Goal: Task Accomplishment & Management: Manage account settings

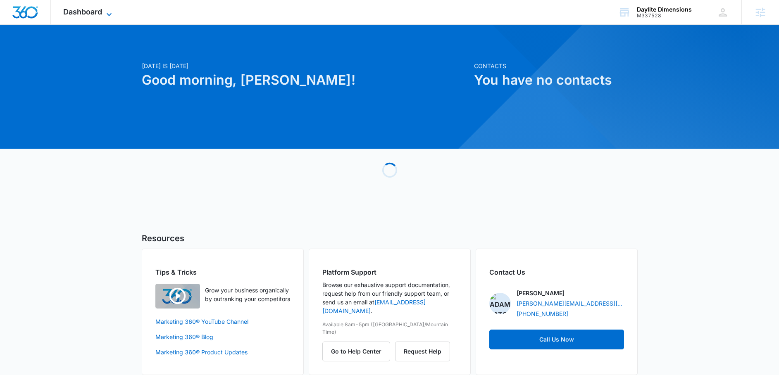
click at [106, 13] on icon at bounding box center [109, 15] width 10 height 10
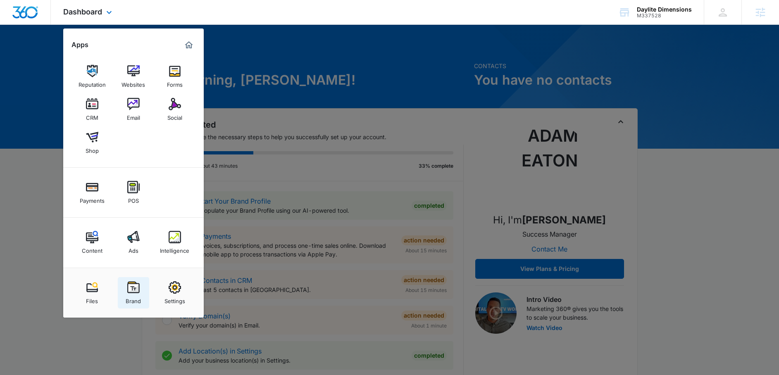
click at [130, 293] on img at bounding box center [133, 288] width 12 height 12
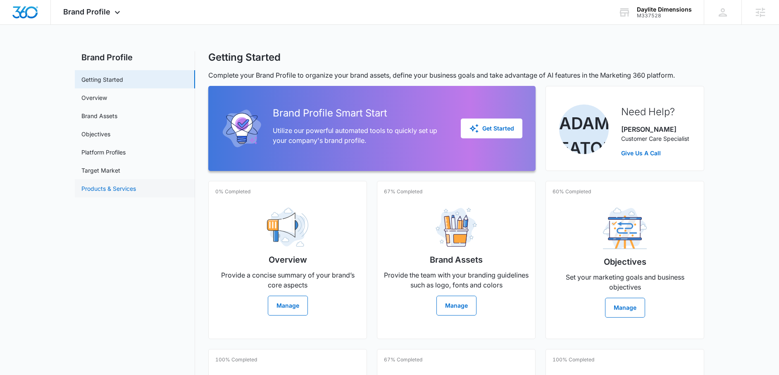
click at [98, 191] on link "Products & Services" at bounding box center [108, 188] width 55 height 9
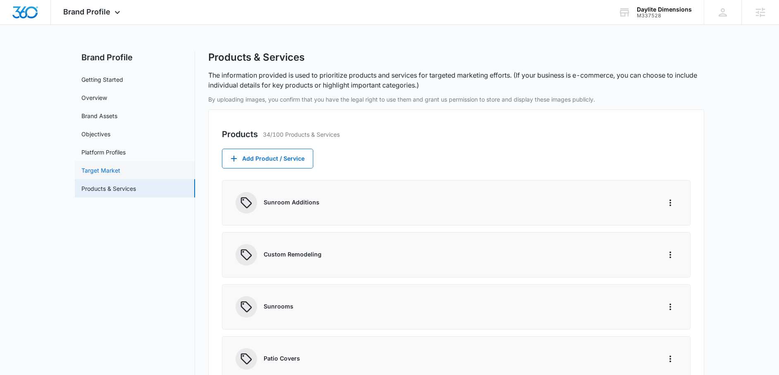
click at [112, 174] on link "Target Market" at bounding box center [100, 170] width 39 height 9
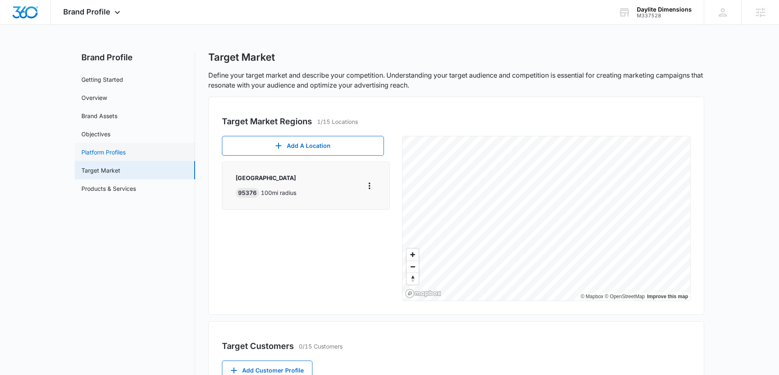
click at [95, 148] on link "Platform Profiles" at bounding box center [103, 152] width 44 height 9
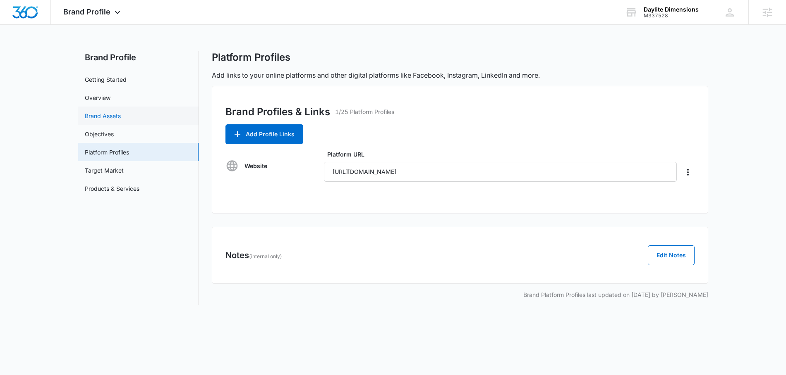
click at [110, 113] on link "Brand Assets" at bounding box center [103, 116] width 36 height 9
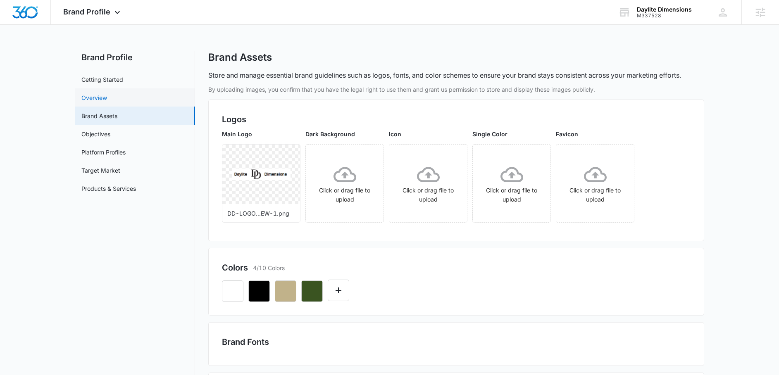
click at [98, 96] on link "Overview" at bounding box center [94, 97] width 26 height 9
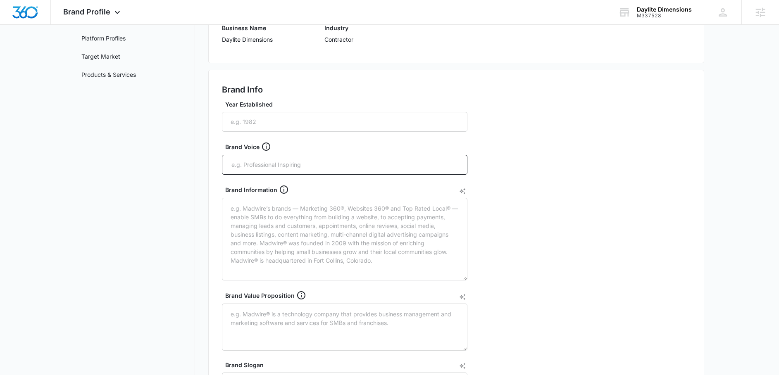
scroll to position [119, 0]
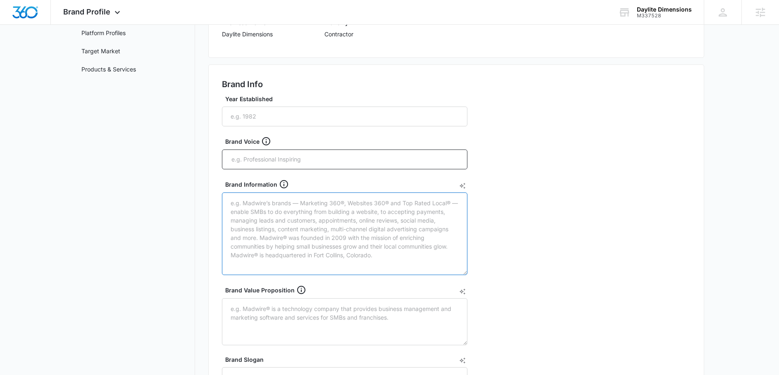
click at [269, 226] on textarea "Brand Information" at bounding box center [345, 234] width 246 height 83
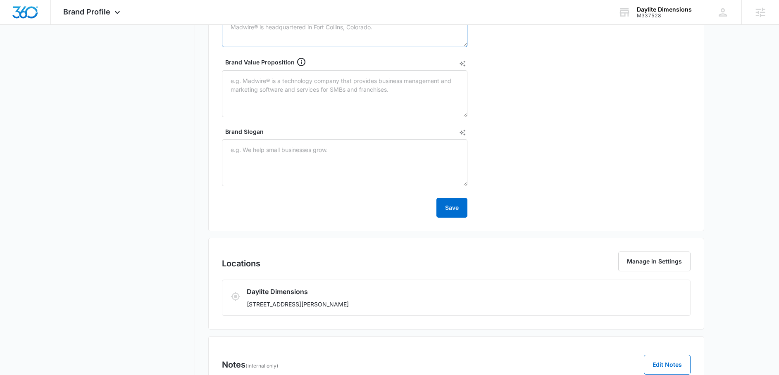
scroll to position [385, 0]
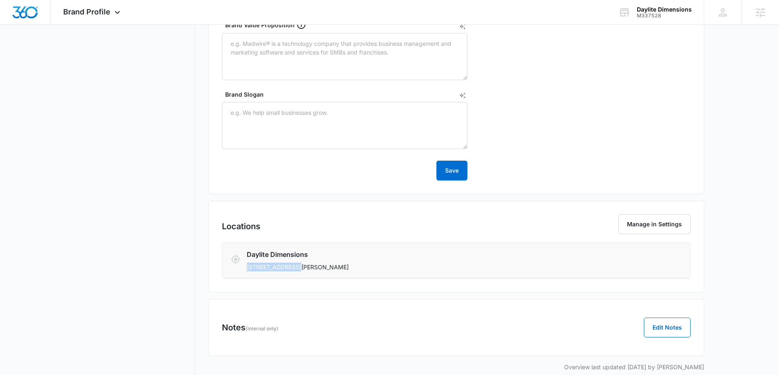
drag, startPoint x: 304, startPoint y: 267, endPoint x: 247, endPoint y: 266, distance: 57.5
click at [247, 266] on p "3308 CRANFORD LN, Modesto, CA 95355" at bounding box center [418, 267] width 343 height 9
copy p "3308 CRANFORD LN"
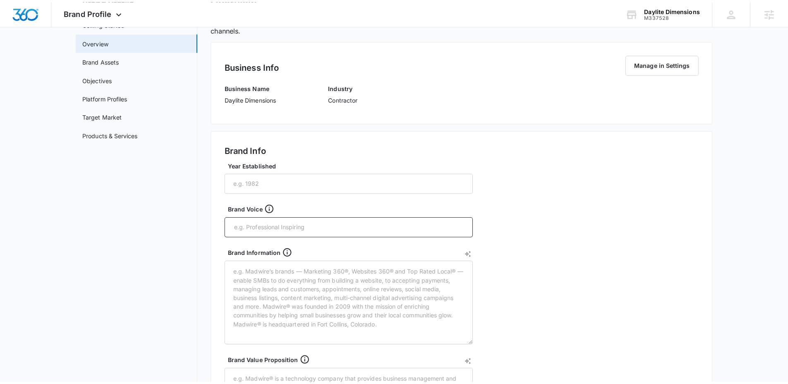
scroll to position [0, 0]
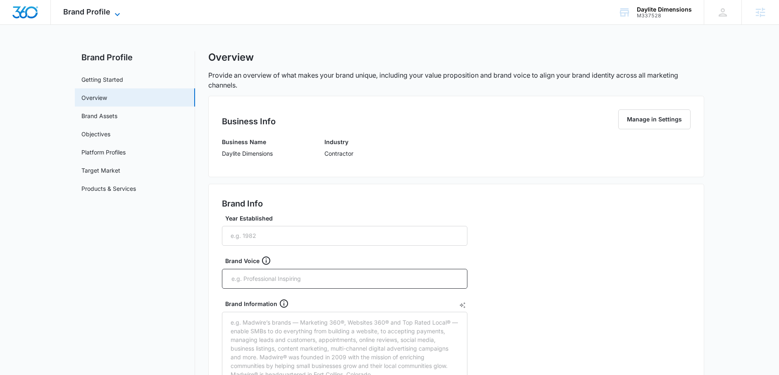
click at [101, 9] on span "Brand Profile" at bounding box center [86, 11] width 47 height 9
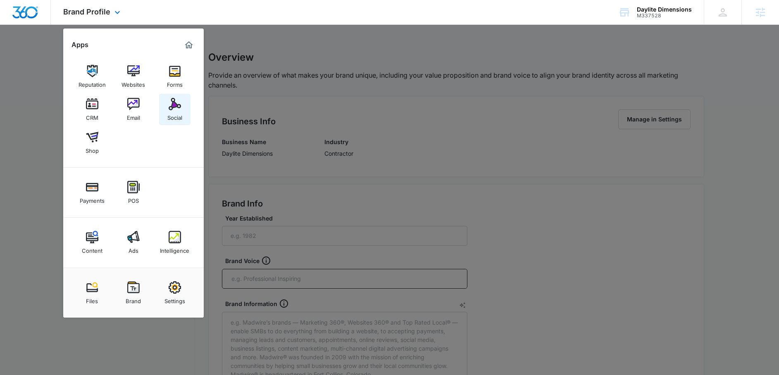
click at [170, 107] on img at bounding box center [175, 104] width 12 height 12
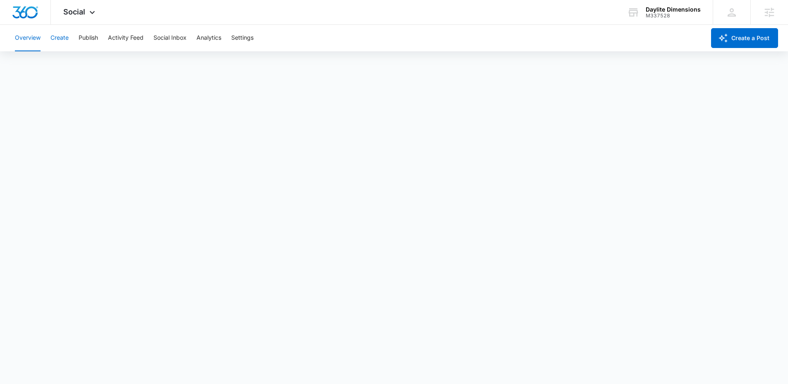
click at [59, 40] on button "Create" at bounding box center [59, 38] width 18 height 26
click at [93, 36] on button "Publish" at bounding box center [88, 38] width 19 height 26
click at [57, 38] on button "Create" at bounding box center [59, 38] width 18 height 26
click at [19, 40] on button "Overview" at bounding box center [28, 38] width 26 height 26
click at [79, 10] on span "Social" at bounding box center [74, 11] width 22 height 9
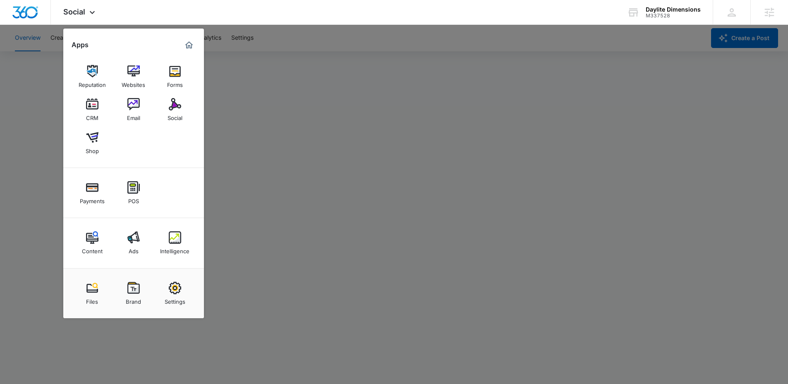
click at [36, 133] on div at bounding box center [394, 192] width 788 height 384
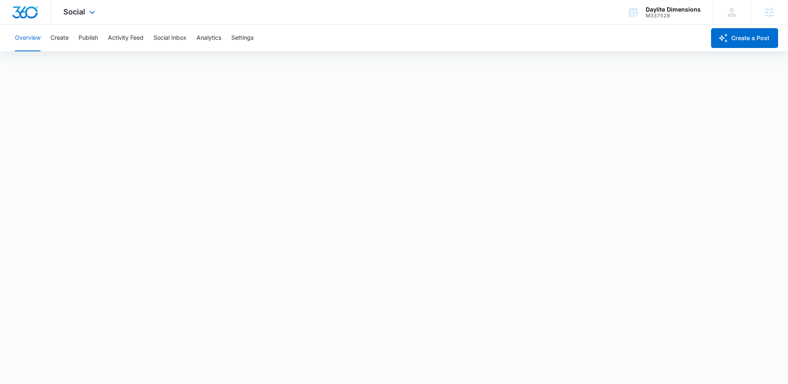
click at [88, 17] on div "Social Apps Reputation Websites Forms CRM Email Social Shop Payments POS Conten…" at bounding box center [80, 12] width 59 height 24
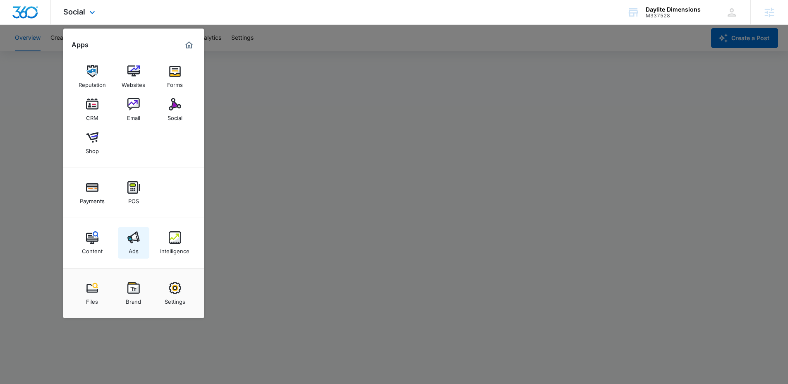
click at [131, 246] on div "Ads" at bounding box center [134, 249] width 10 height 11
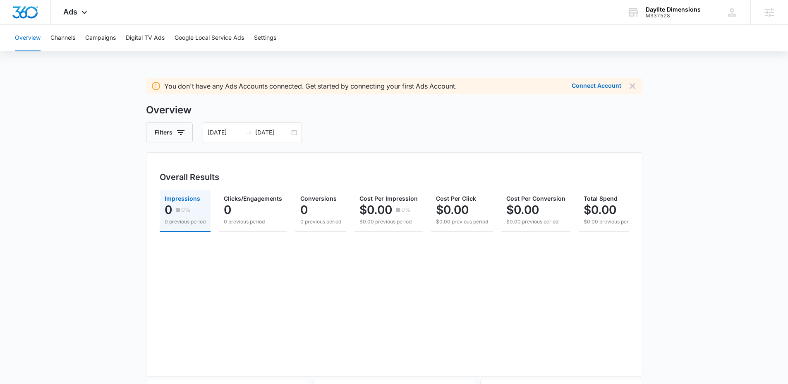
click at [355, 47] on div "Overview Channels Campaigns Digital TV Ads Google Local Service Ads Settings" at bounding box center [394, 38] width 768 height 26
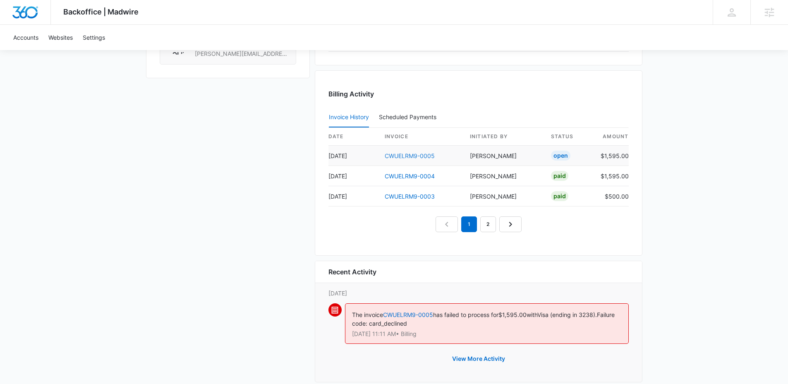
click at [420, 153] on link "CWUELRM9-0005" at bounding box center [410, 155] width 50 height 7
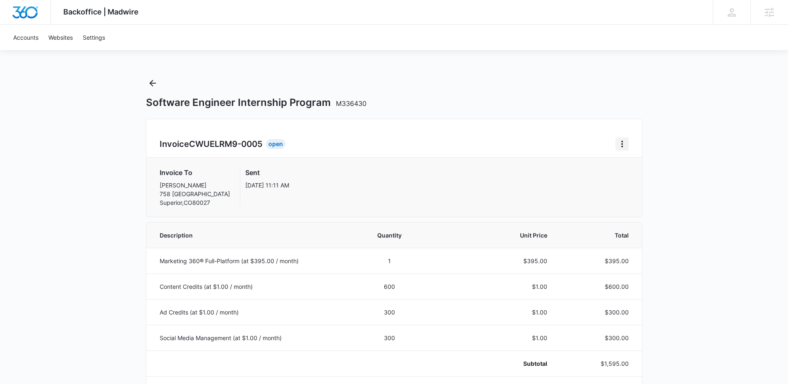
click at [621, 141] on icon "Home" at bounding box center [622, 144] width 2 height 7
click at [635, 163] on link "Download Invoice" at bounding box center [650, 166] width 48 height 7
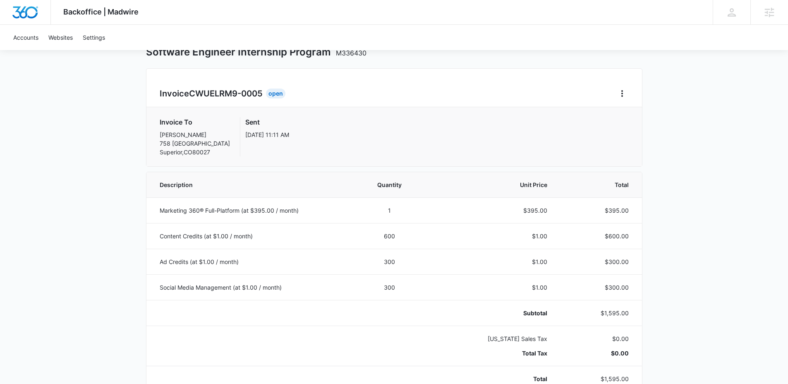
scroll to position [52, 0]
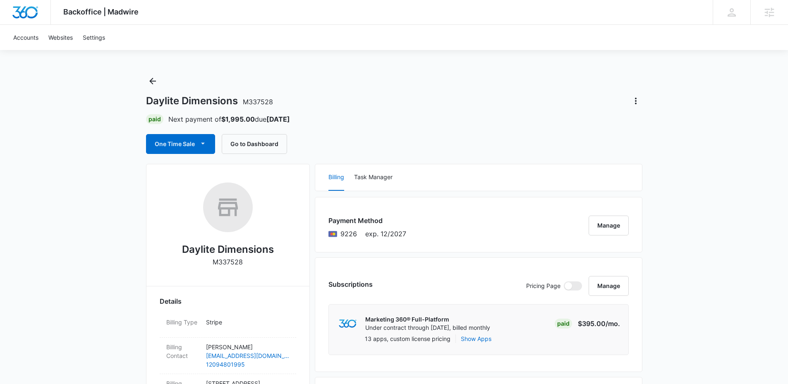
scroll to position [7, 0]
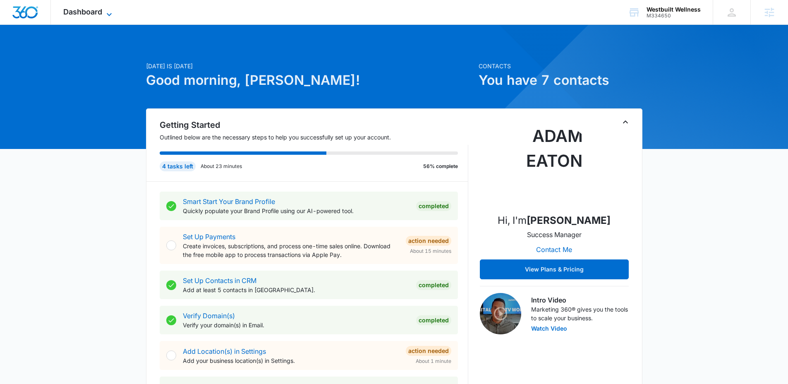
click at [110, 16] on icon at bounding box center [109, 15] width 10 height 10
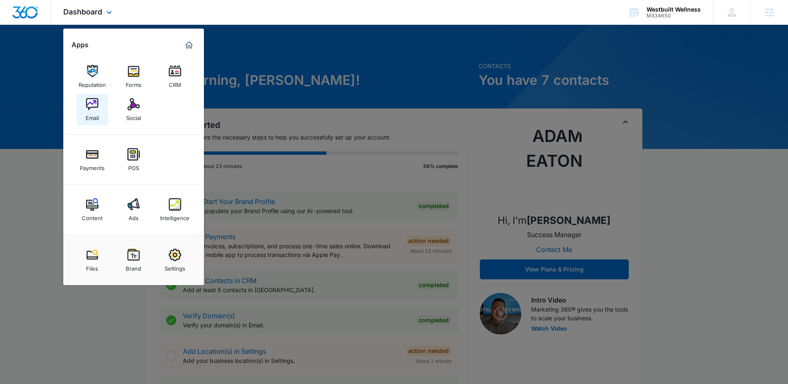
click at [93, 107] on img at bounding box center [92, 104] width 12 height 12
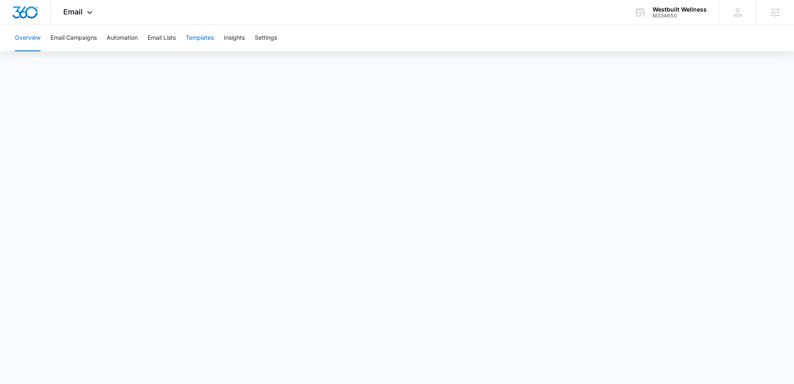
click at [195, 38] on button "Templates" at bounding box center [200, 38] width 28 height 26
click at [89, 10] on icon at bounding box center [90, 15] width 10 height 10
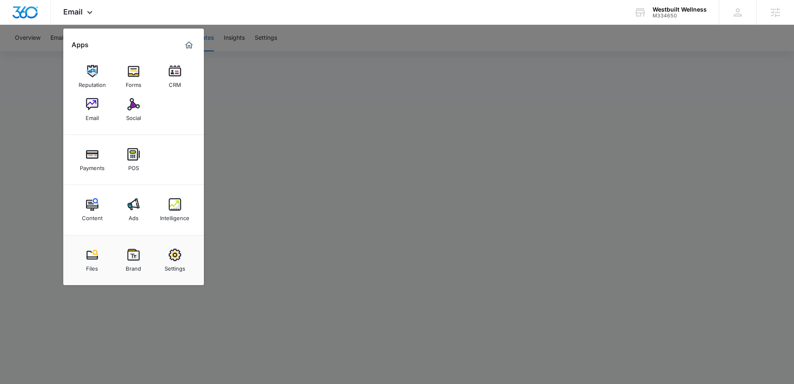
click at [45, 83] on div at bounding box center [397, 192] width 794 height 384
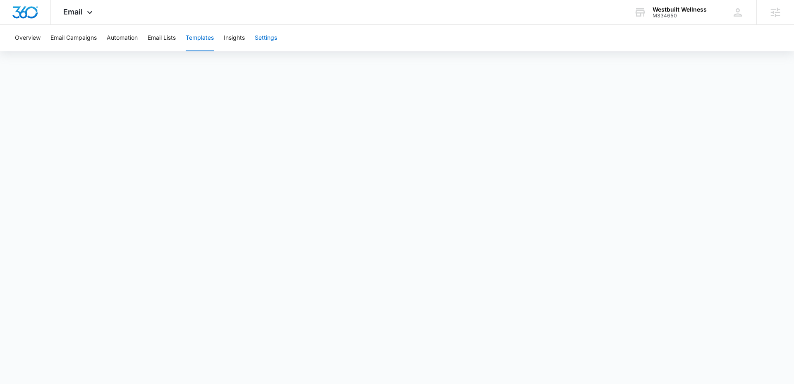
click at [276, 39] on button "Settings" at bounding box center [266, 38] width 22 height 26
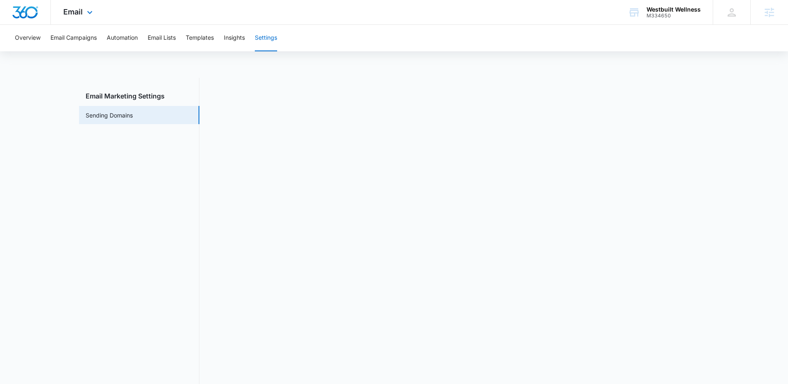
click at [85, 6] on div "Email Apps Reputation Forms CRM Email Social Payments POS Content Ads Intellige…" at bounding box center [79, 12] width 56 height 24
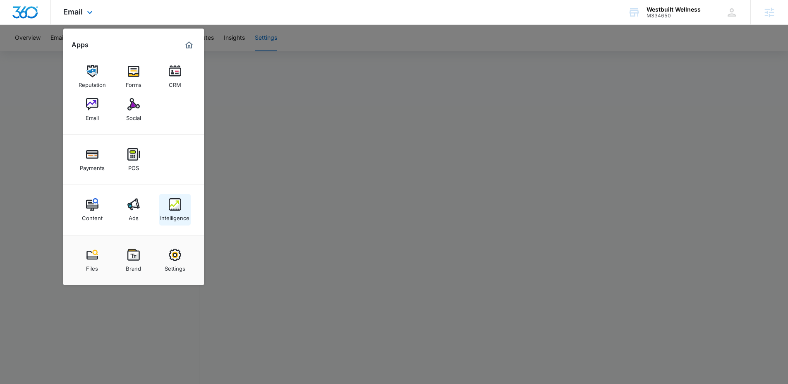
click at [171, 200] on img at bounding box center [175, 204] width 12 height 12
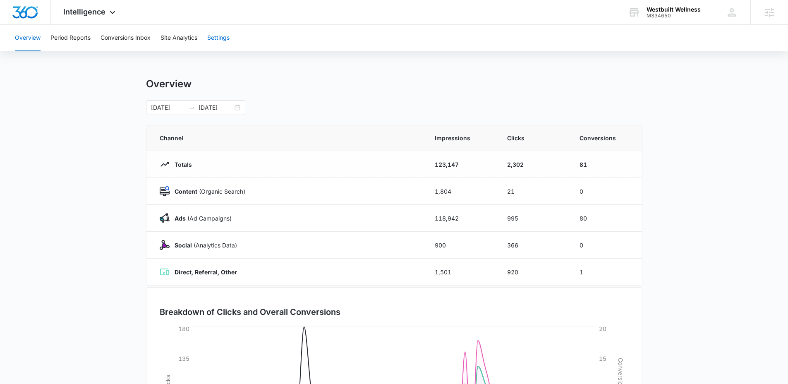
click at [229, 41] on button "Settings" at bounding box center [218, 38] width 22 height 26
